Goal: Information Seeking & Learning: Understand process/instructions

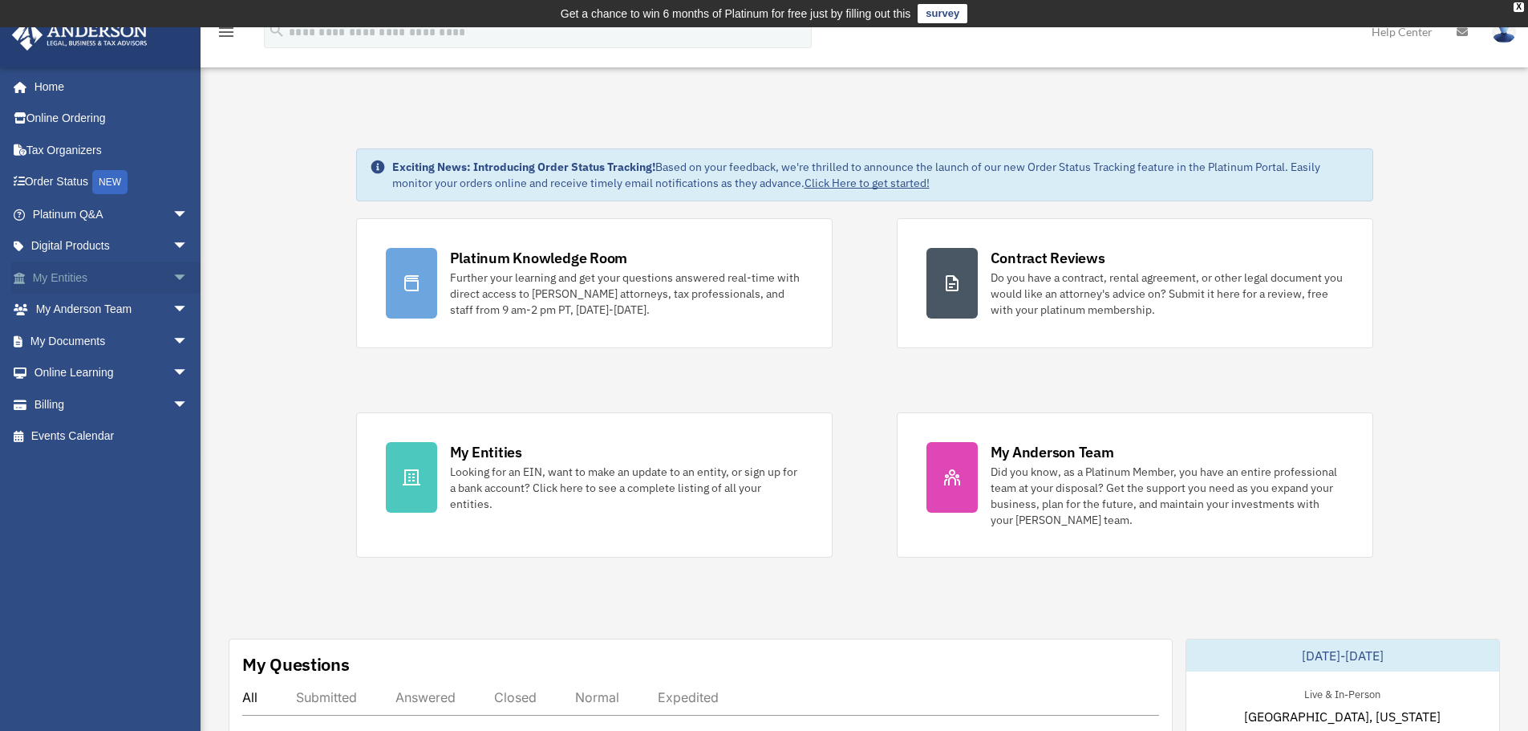
click at [172, 277] on span "arrow_drop_down" at bounding box center [188, 277] width 32 height 33
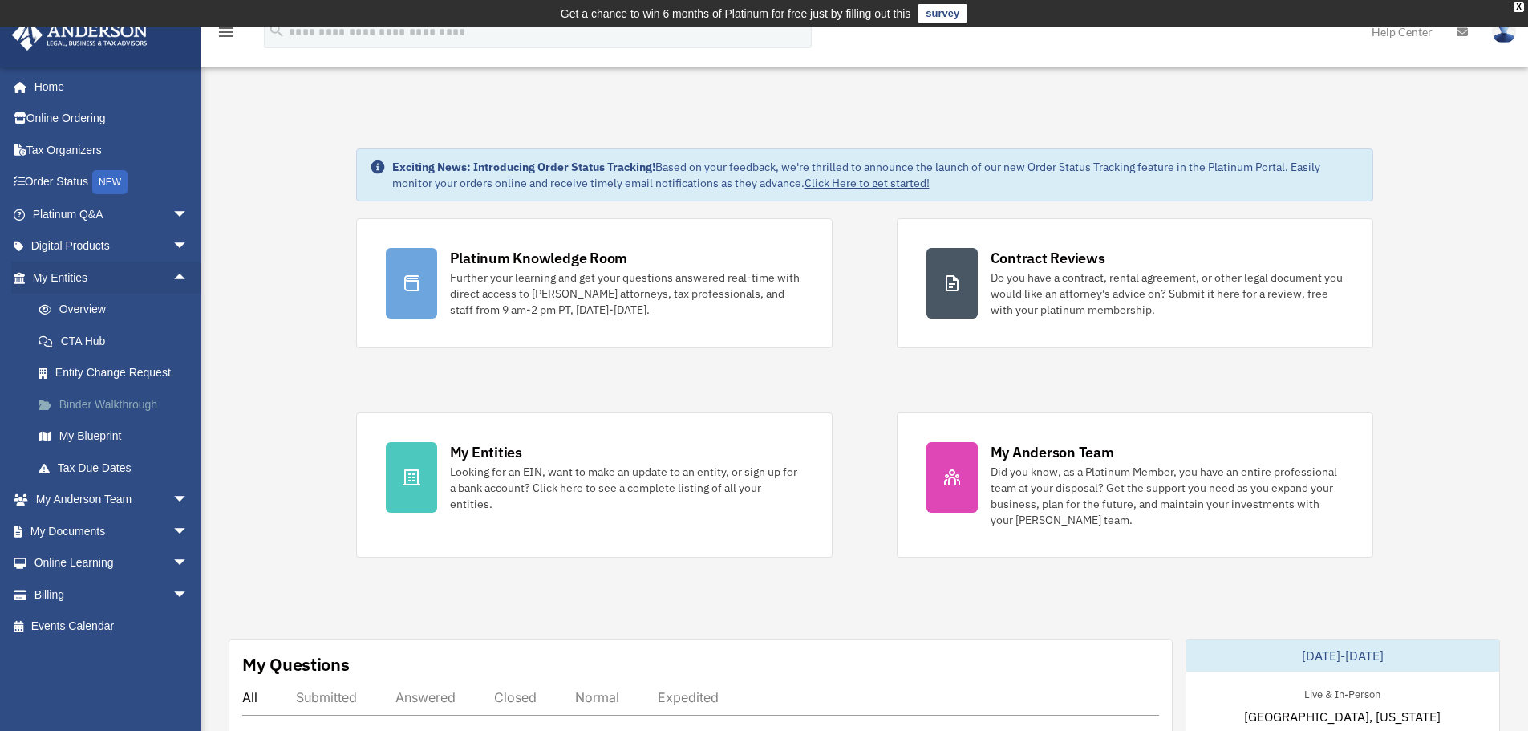
click at [133, 403] on link "Binder Walkthrough" at bounding box center [117, 404] width 190 height 32
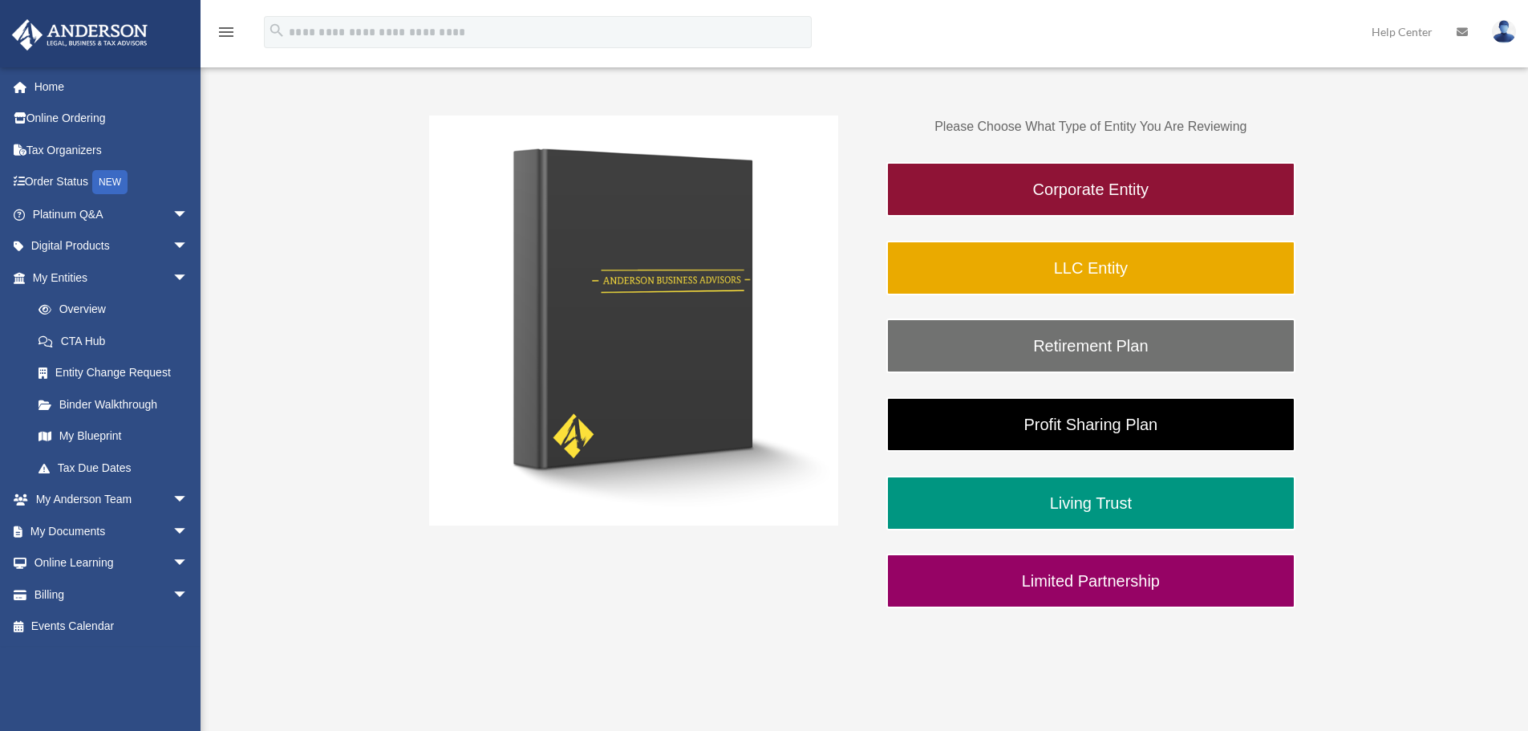
scroll to position [267, 0]
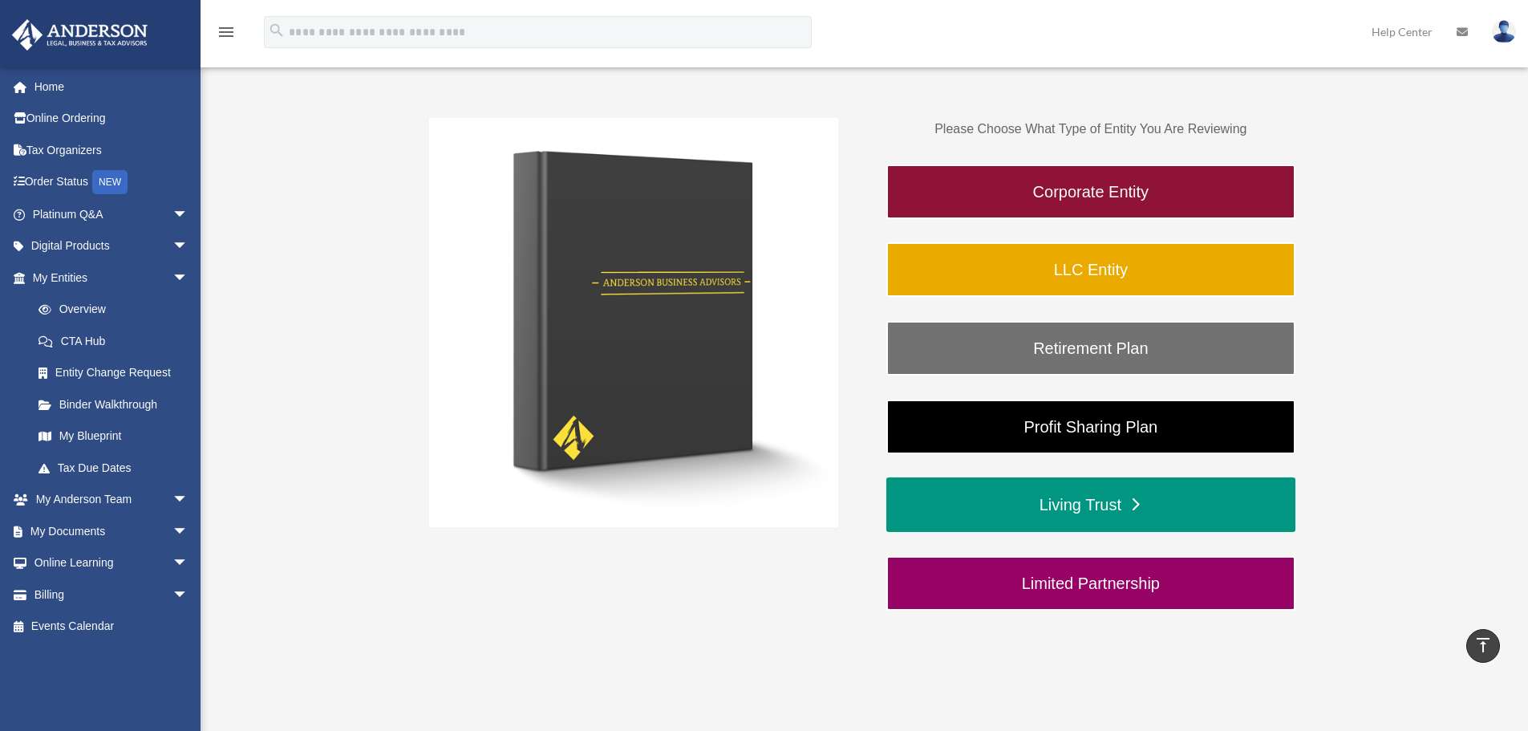
click at [1082, 512] on link "Living Trust" at bounding box center [1090, 504] width 409 height 55
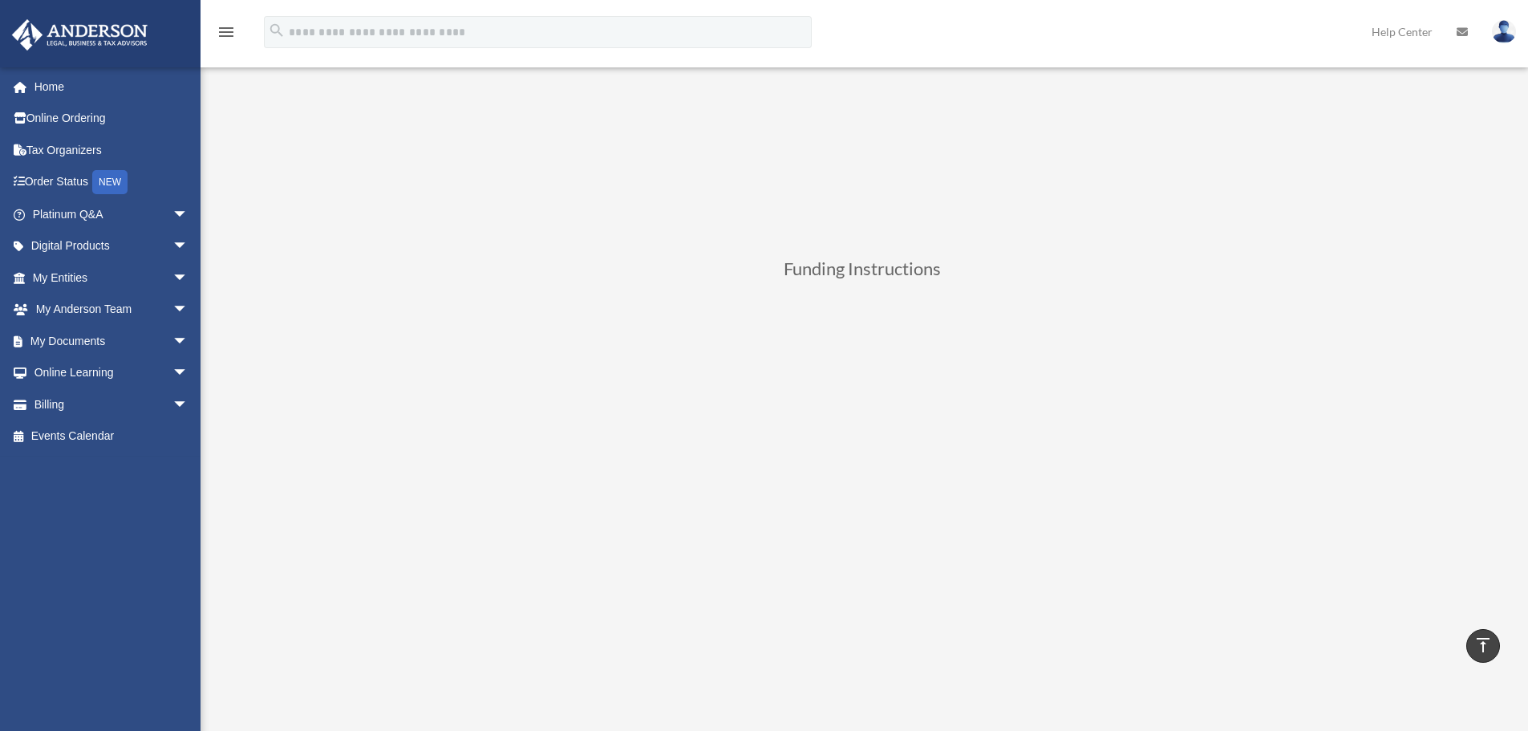
scroll to position [401, 0]
